Goal: Check status: Check status

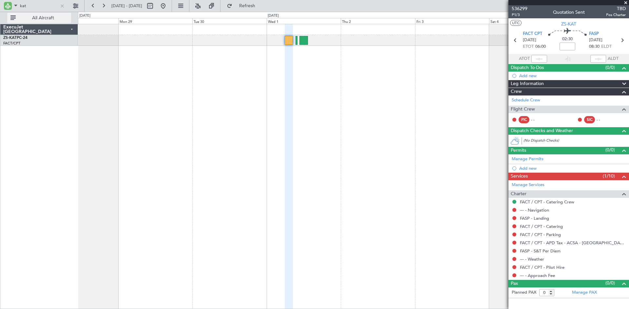
drag, startPoint x: 21, startPoint y: 5, endPoint x: 52, endPoint y: 15, distance: 33.2
click at [25, 6] on input "kat" at bounding box center [39, 6] width 38 height 10
drag, startPoint x: 44, startPoint y: 4, endPoint x: 7, endPoint y: 4, distance: 36.7
click at [7, 4] on div "kat" at bounding box center [35, 6] width 64 height 10
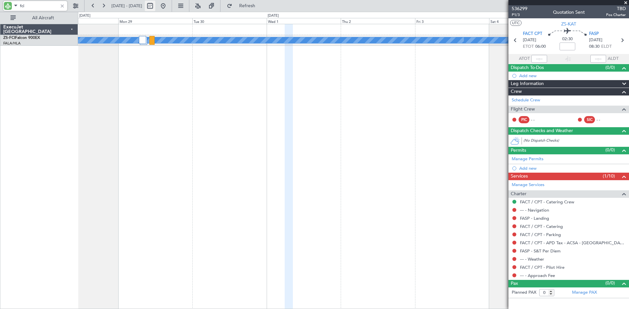
type input "fci"
click at [155, 6] on button at bounding box center [150, 6] width 10 height 10
select select "9"
select select "2025"
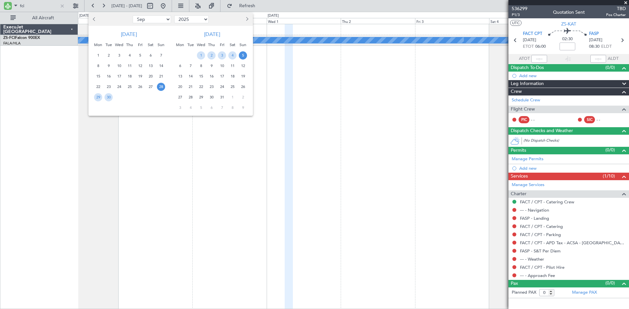
click at [288, 78] on div at bounding box center [314, 154] width 629 height 309
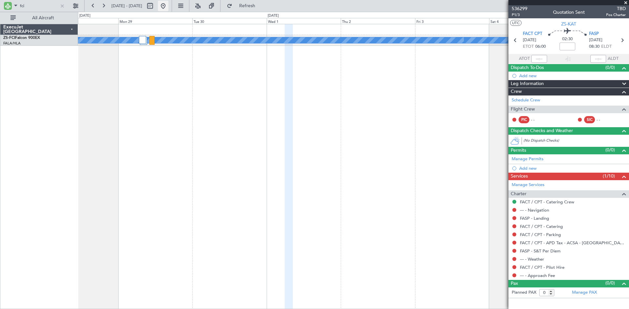
click at [168, 8] on button at bounding box center [163, 6] width 10 height 10
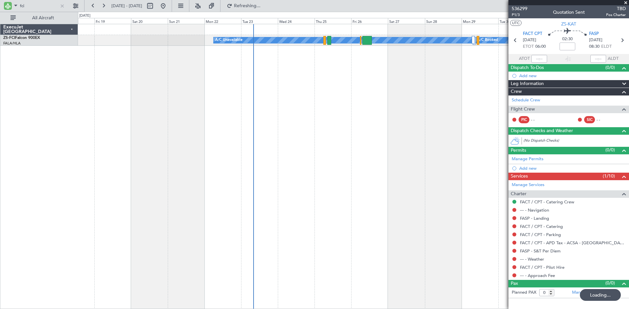
click at [287, 123] on div "A/C Booked A/C Booked A/C Unavailable A/C Unavailable A/C Booked" at bounding box center [353, 167] width 551 height 286
click at [28, 5] on input "fci" at bounding box center [39, 6] width 38 height 10
type input "f"
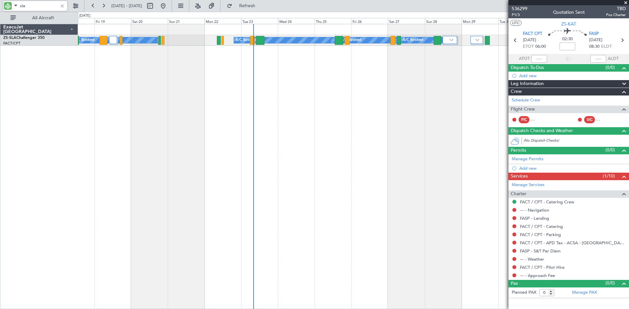
type input "sla"
